Goal: Information Seeking & Learning: Understand process/instructions

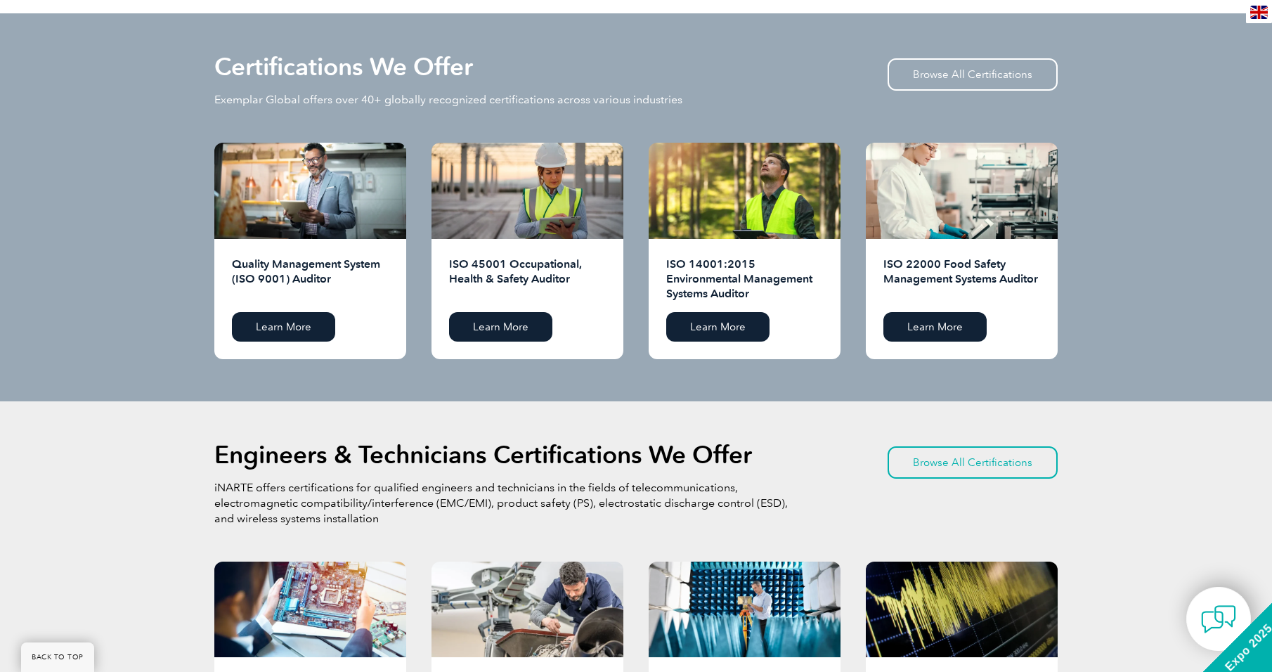
scroll to position [1405, 0]
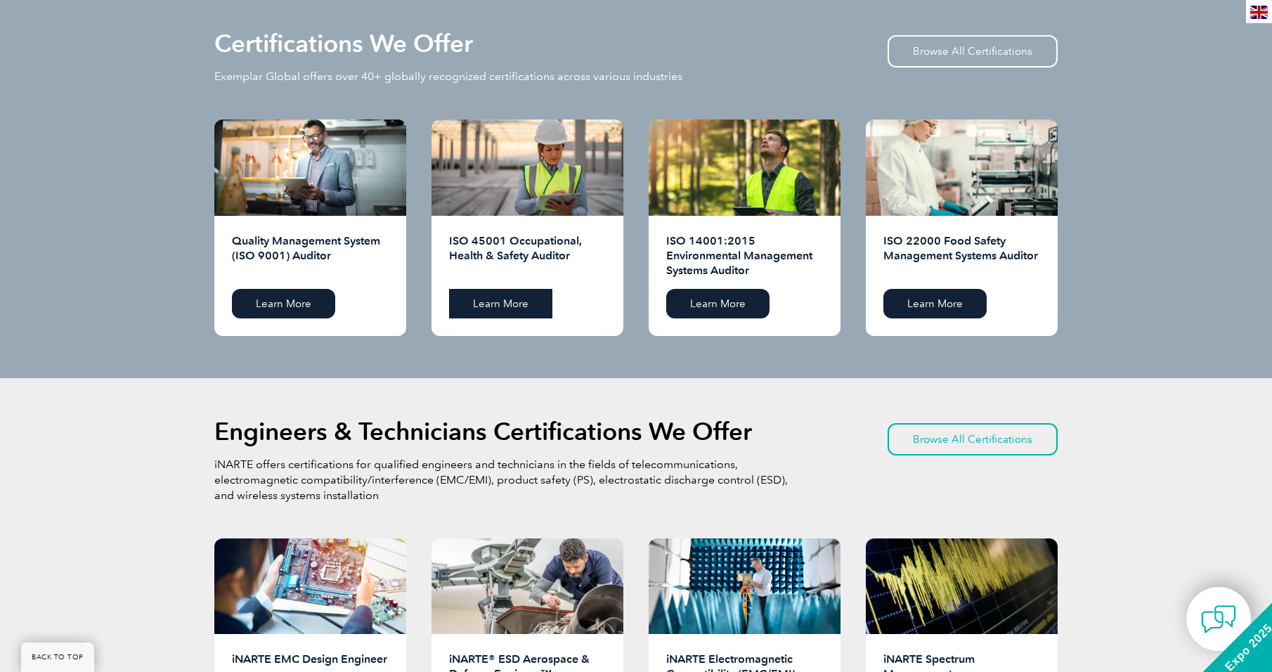
click at [538, 309] on link "Learn More" at bounding box center [500, 304] width 103 height 30
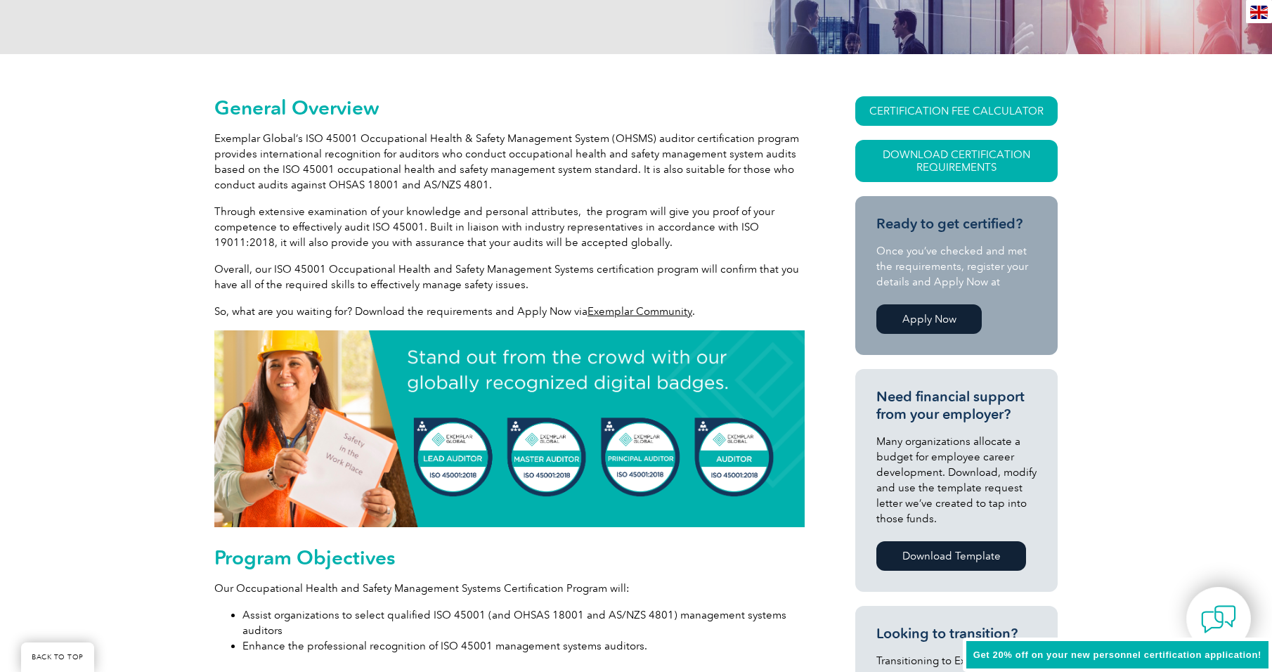
scroll to position [281, 0]
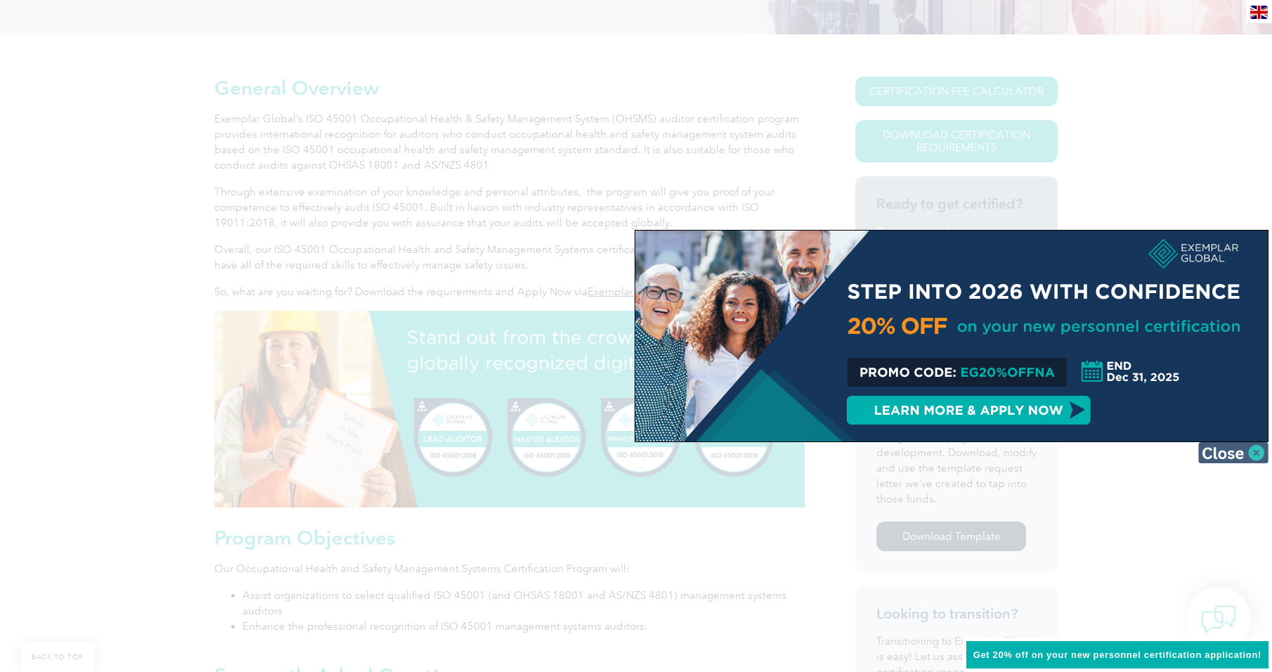
click at [1246, 453] on img at bounding box center [1233, 452] width 70 height 21
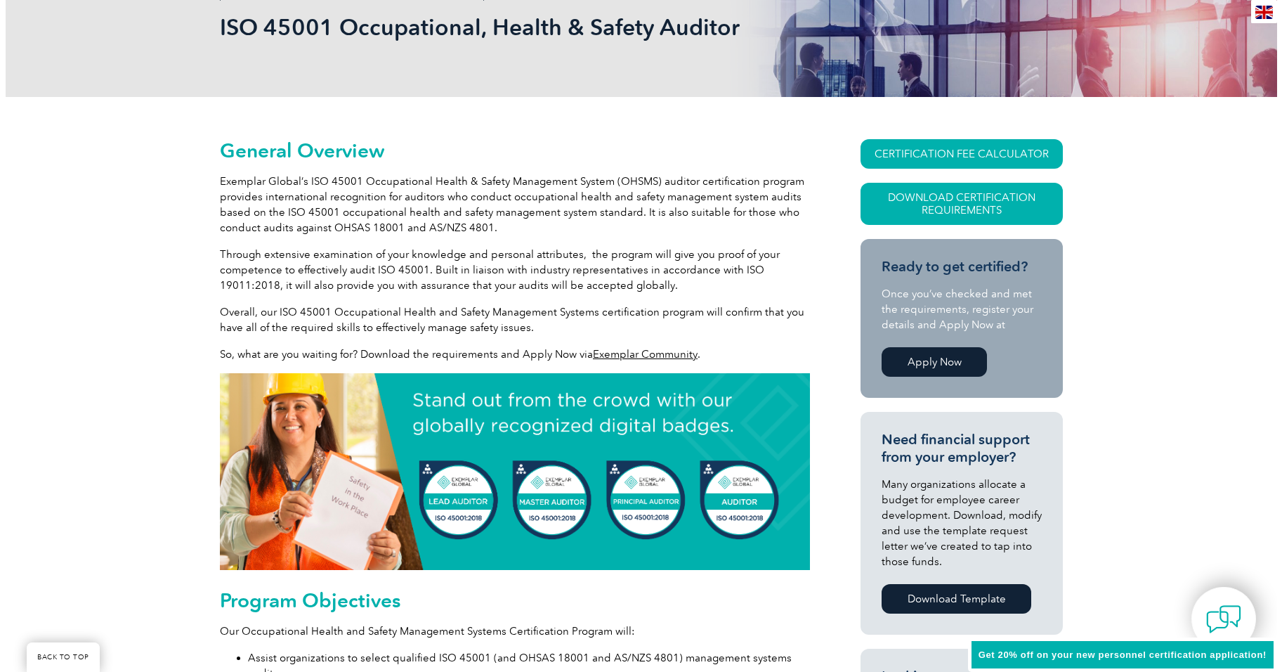
scroll to position [211, 0]
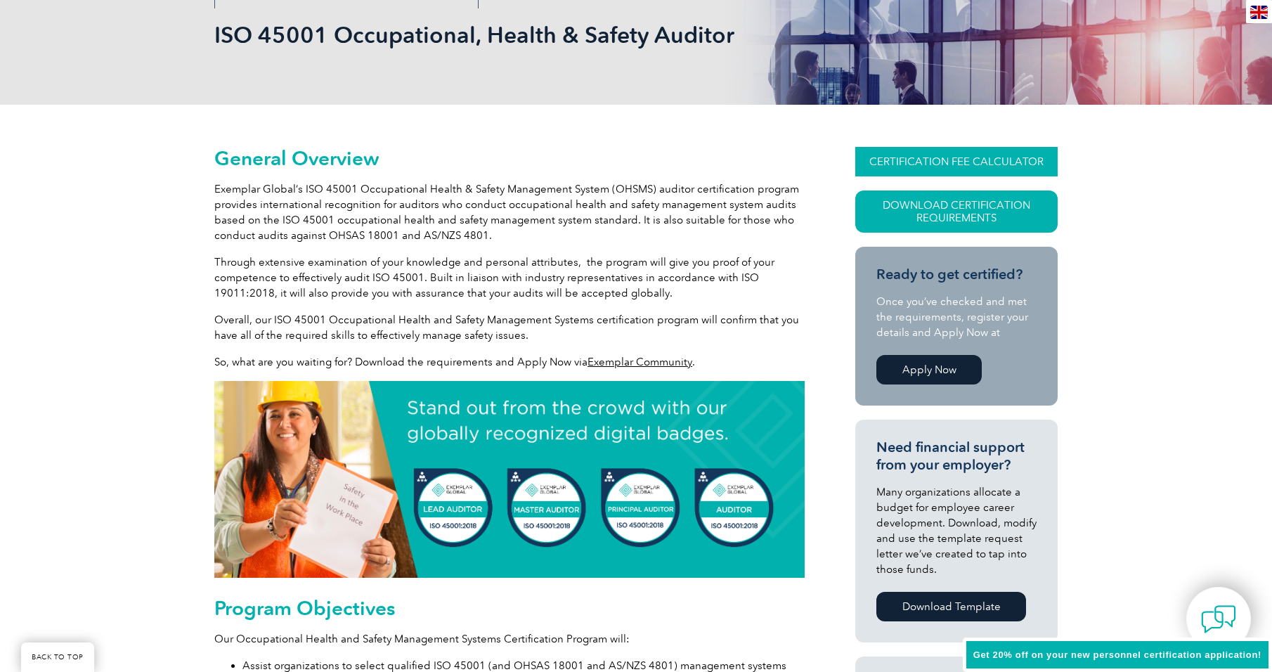
click at [958, 166] on link "CERTIFICATION FEE CALCULATOR" at bounding box center [956, 162] width 202 height 30
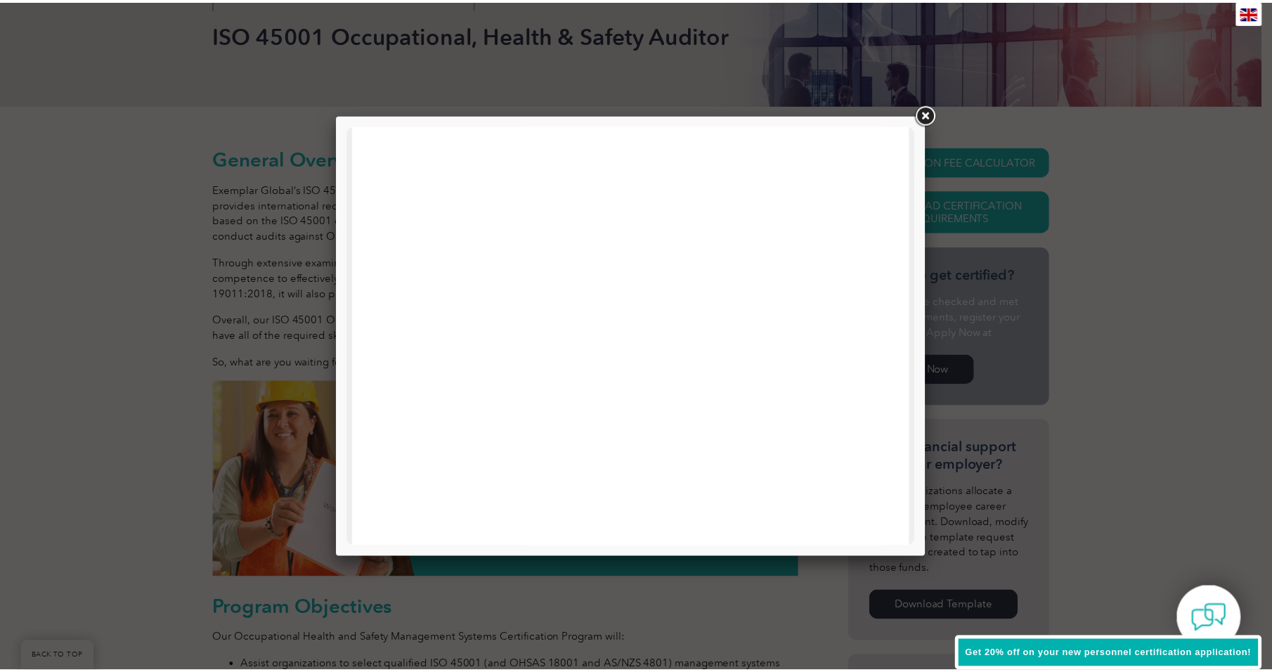
scroll to position [249, 0]
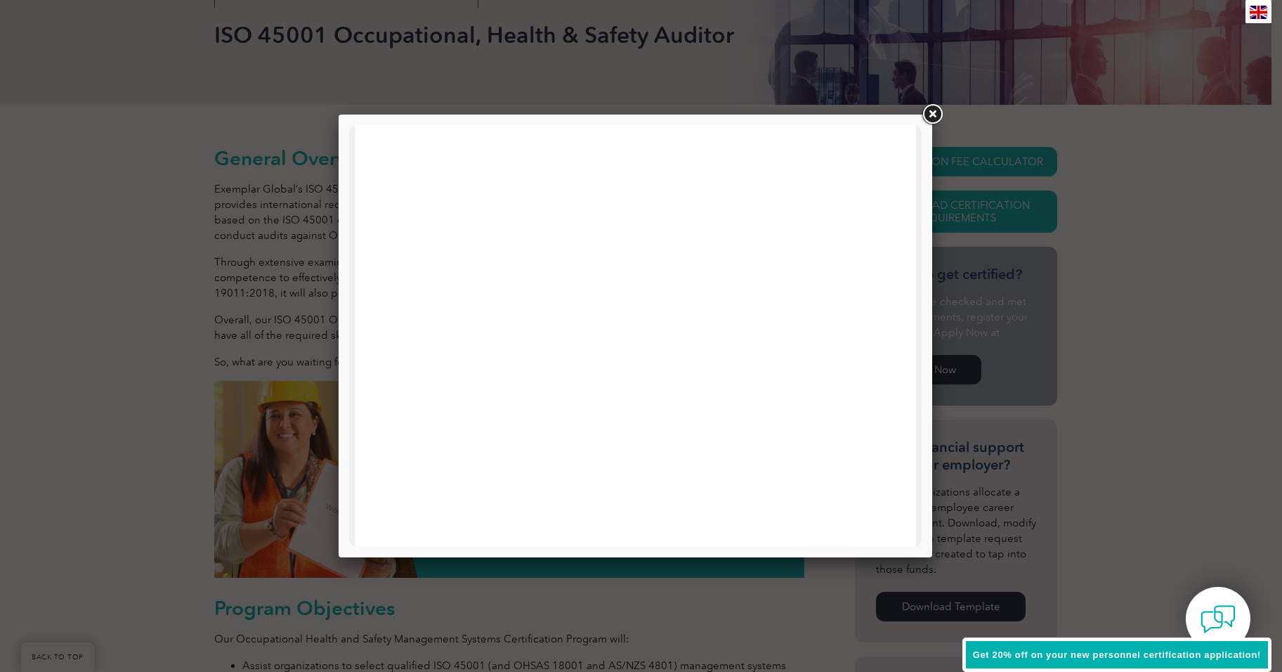
click at [936, 119] on link at bounding box center [932, 114] width 25 height 25
